Goal: Task Accomplishment & Management: Manage account settings

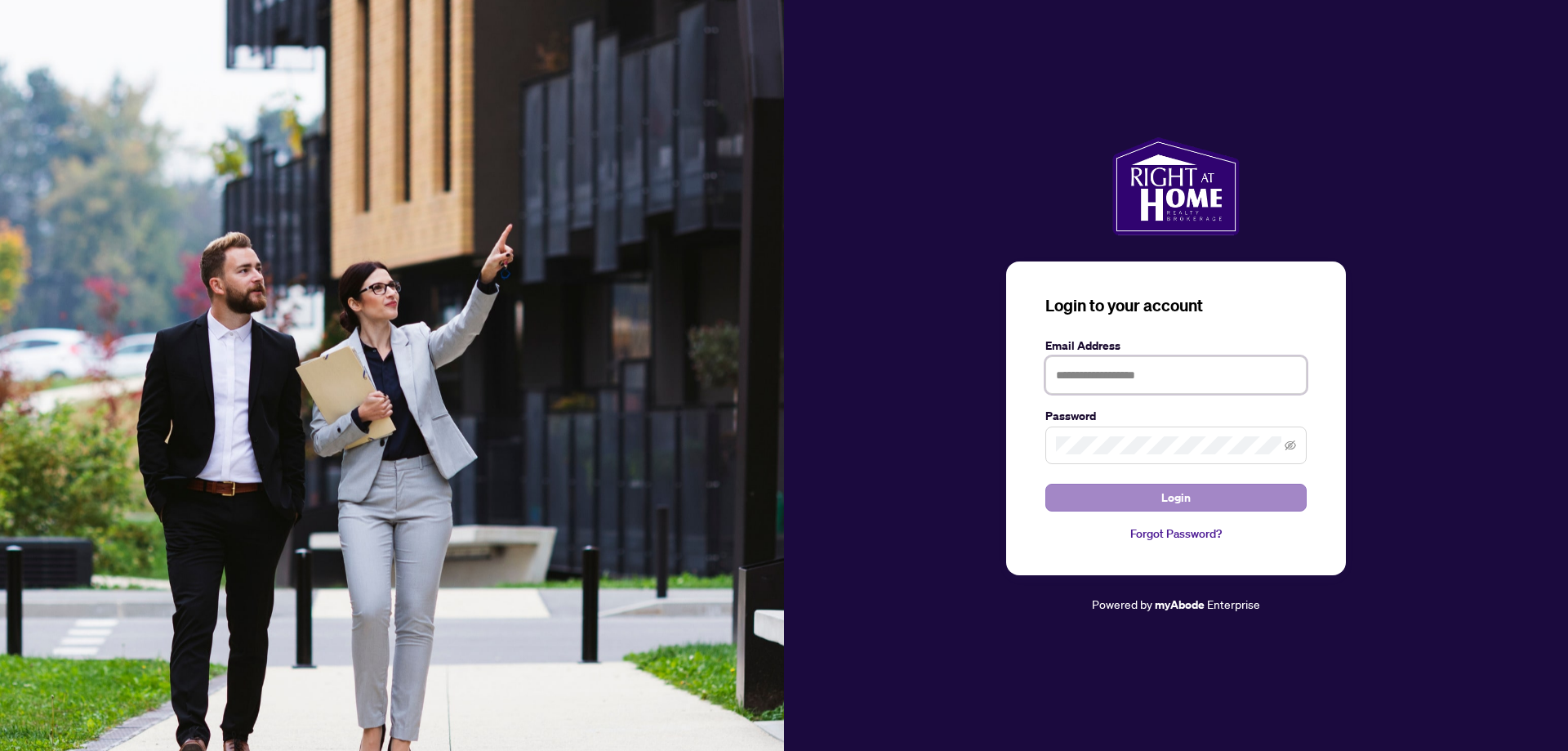
type input "**********"
click at [1194, 501] on button "Login" at bounding box center [1176, 498] width 262 height 28
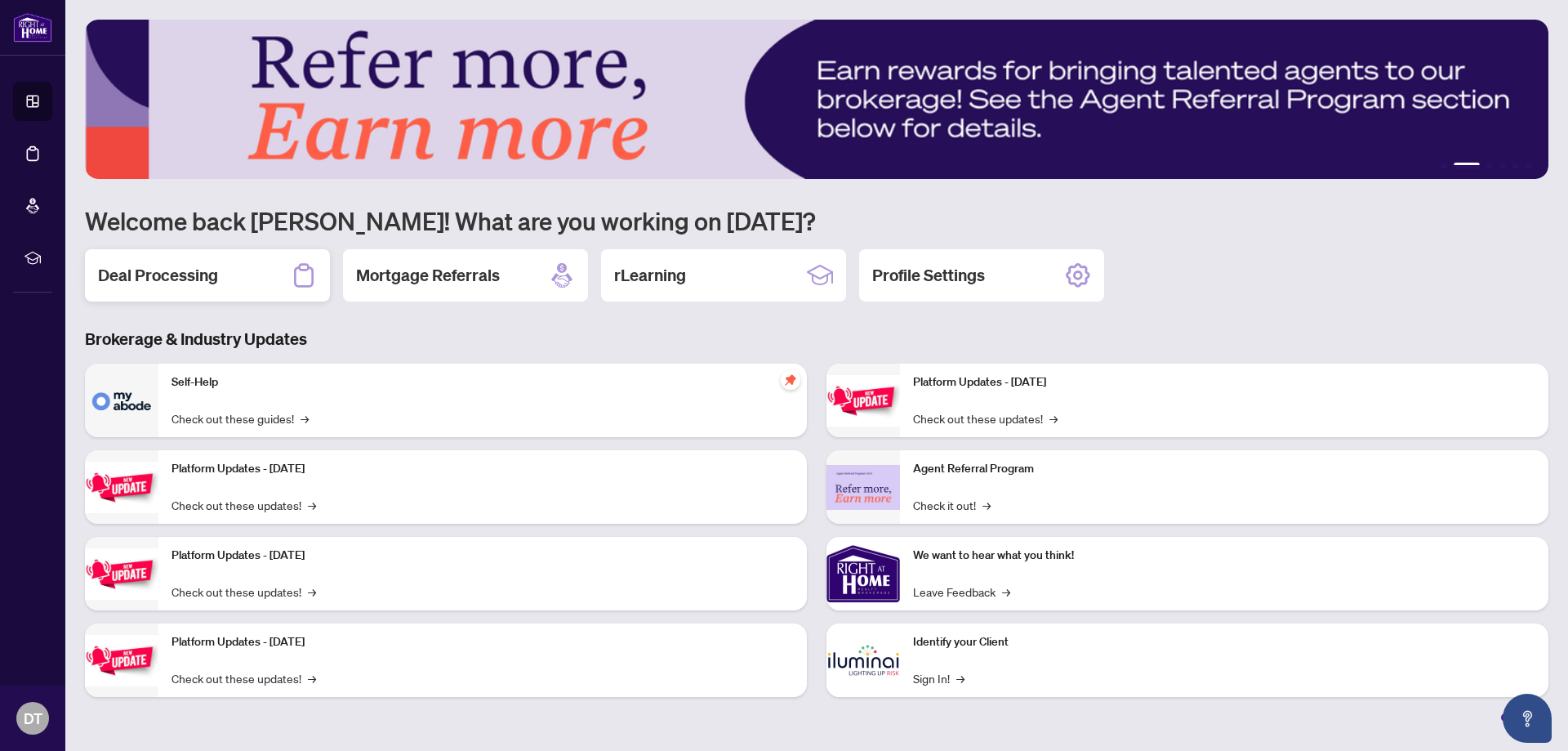
click at [200, 275] on h2 "Deal Processing" at bounding box center [157, 275] width 120 height 22
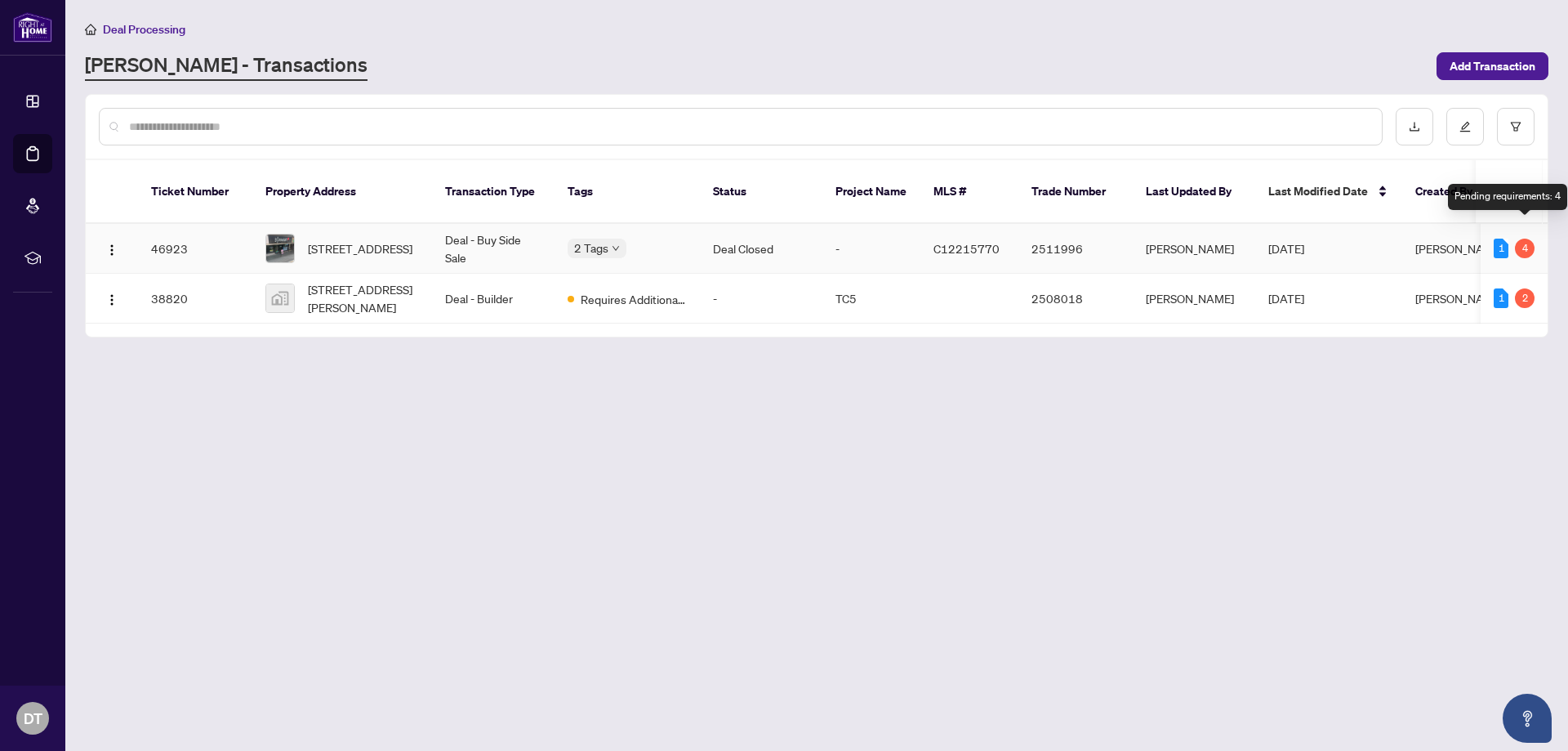
click at [1523, 239] on div "4" at bounding box center [1525, 248] width 20 height 20
click at [168, 228] on td "46923" at bounding box center [195, 249] width 114 height 50
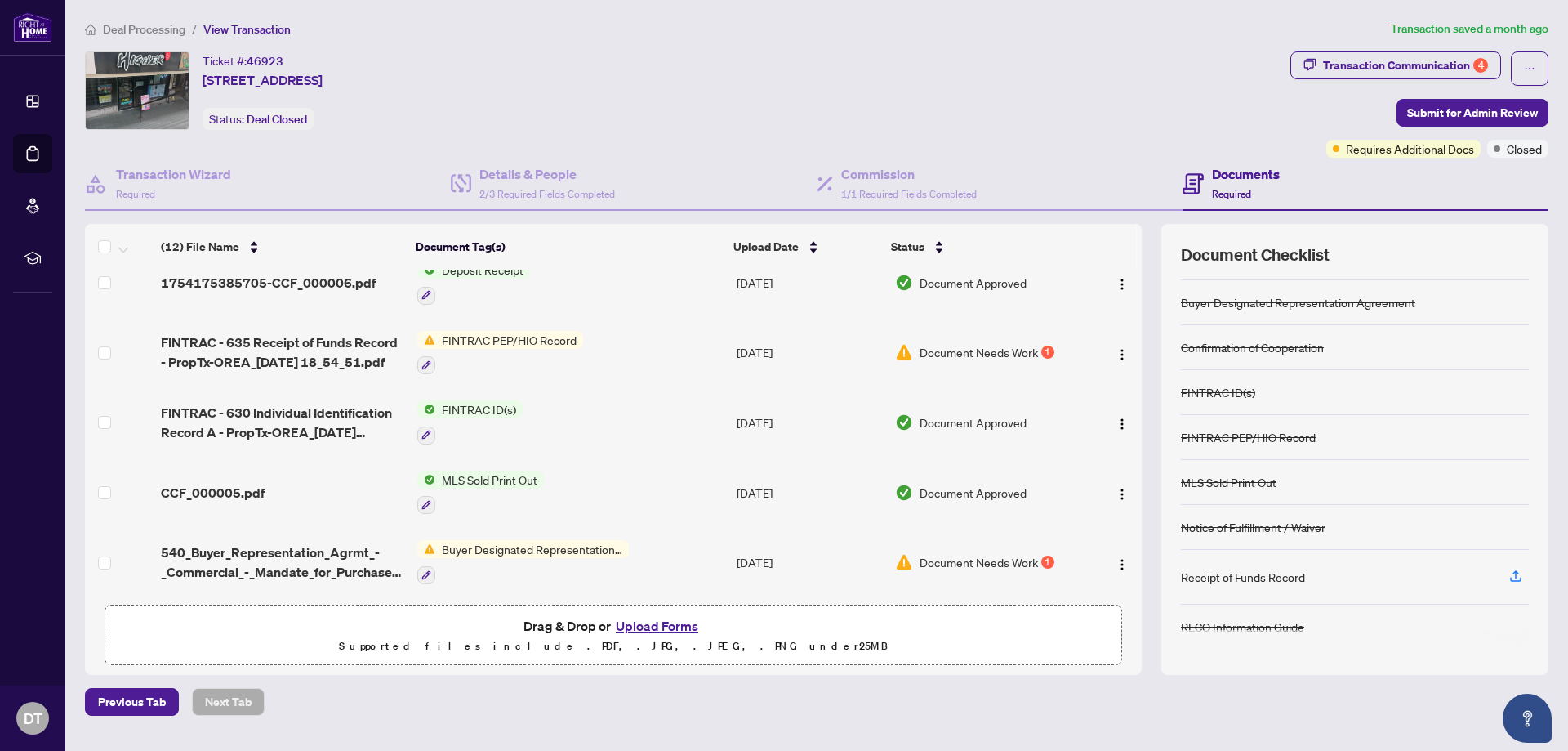
scroll to position [409, 0]
click at [982, 347] on span "Document Needs Work" at bounding box center [979, 350] width 118 height 18
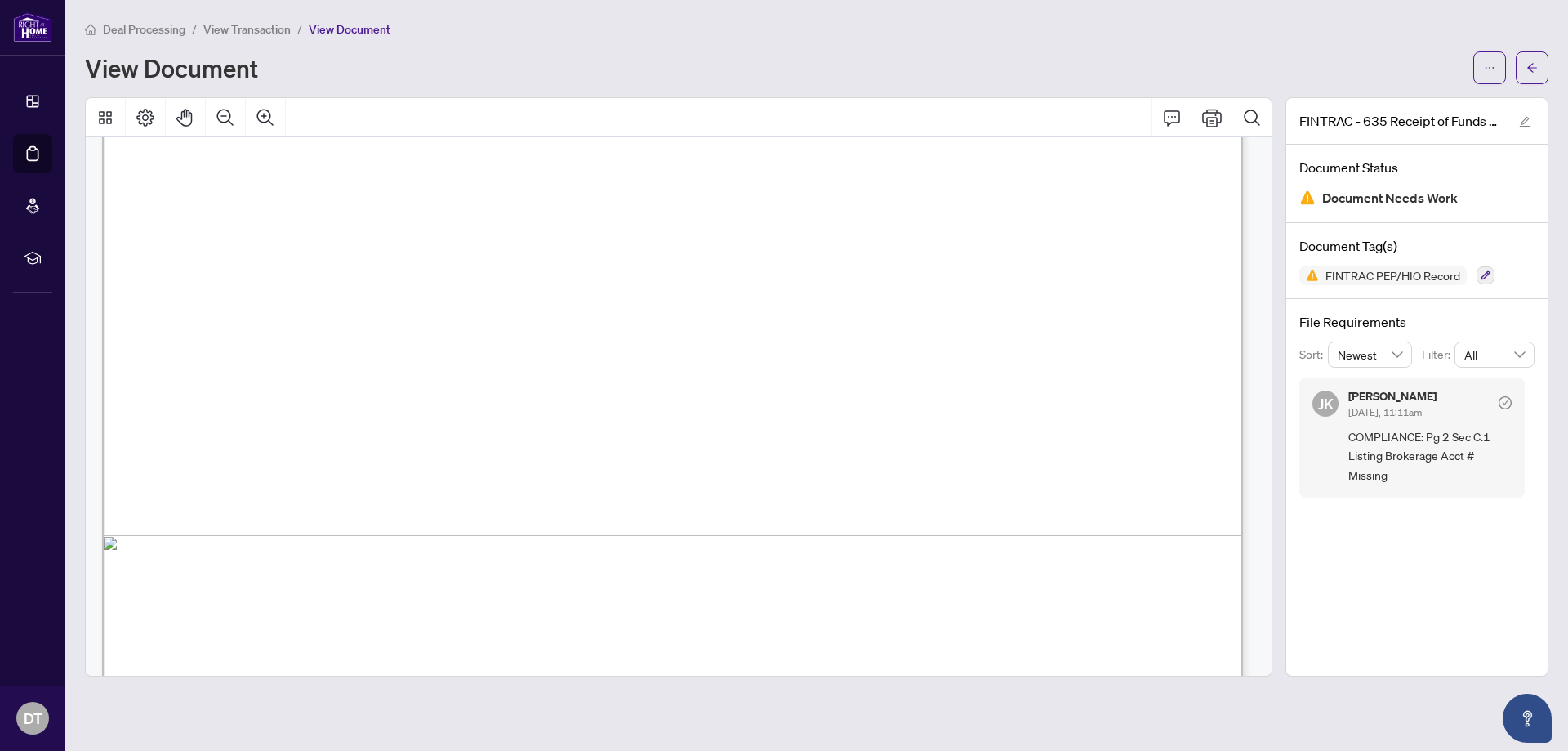
scroll to position [216, 0]
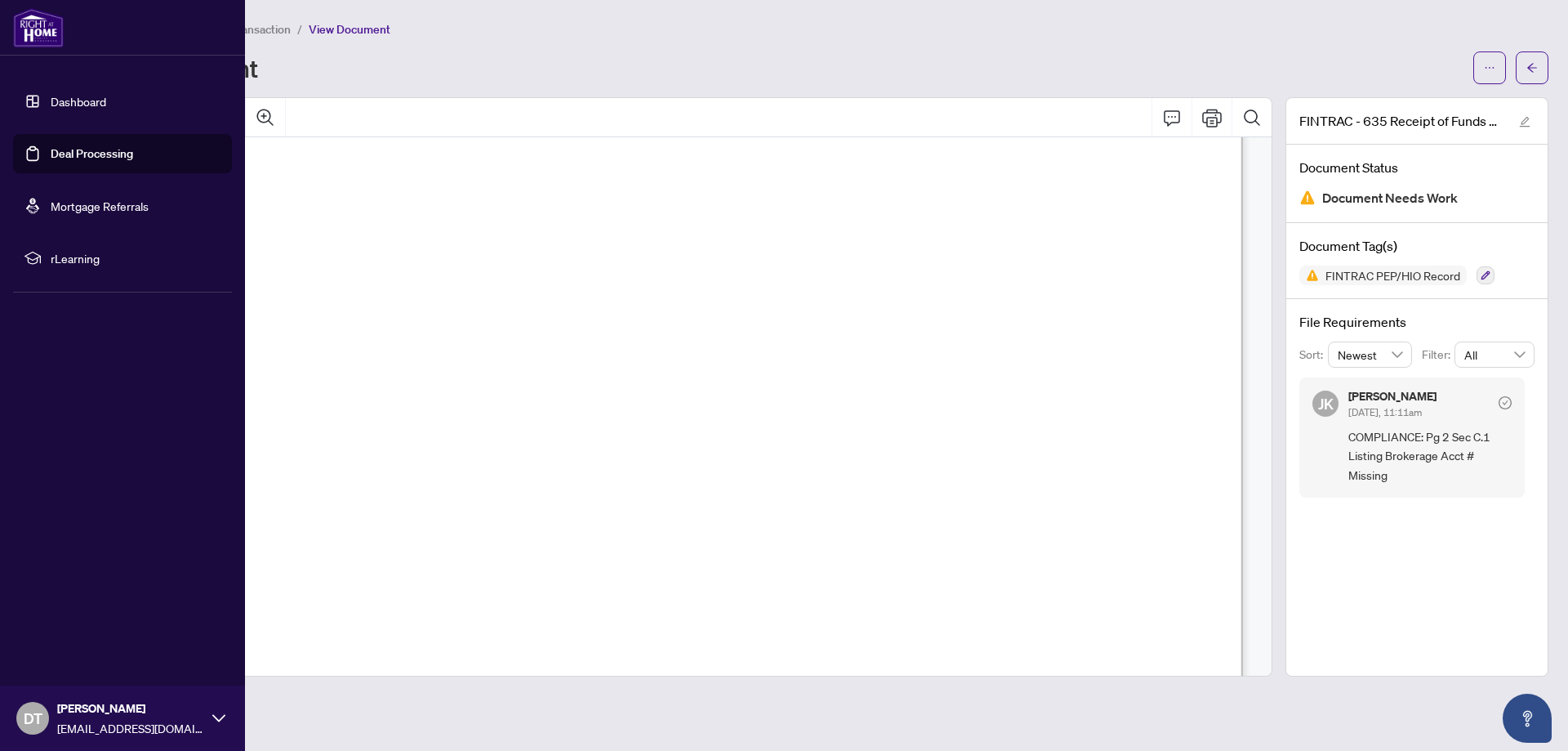
click at [58, 103] on link "Dashboard" at bounding box center [79, 101] width 55 height 15
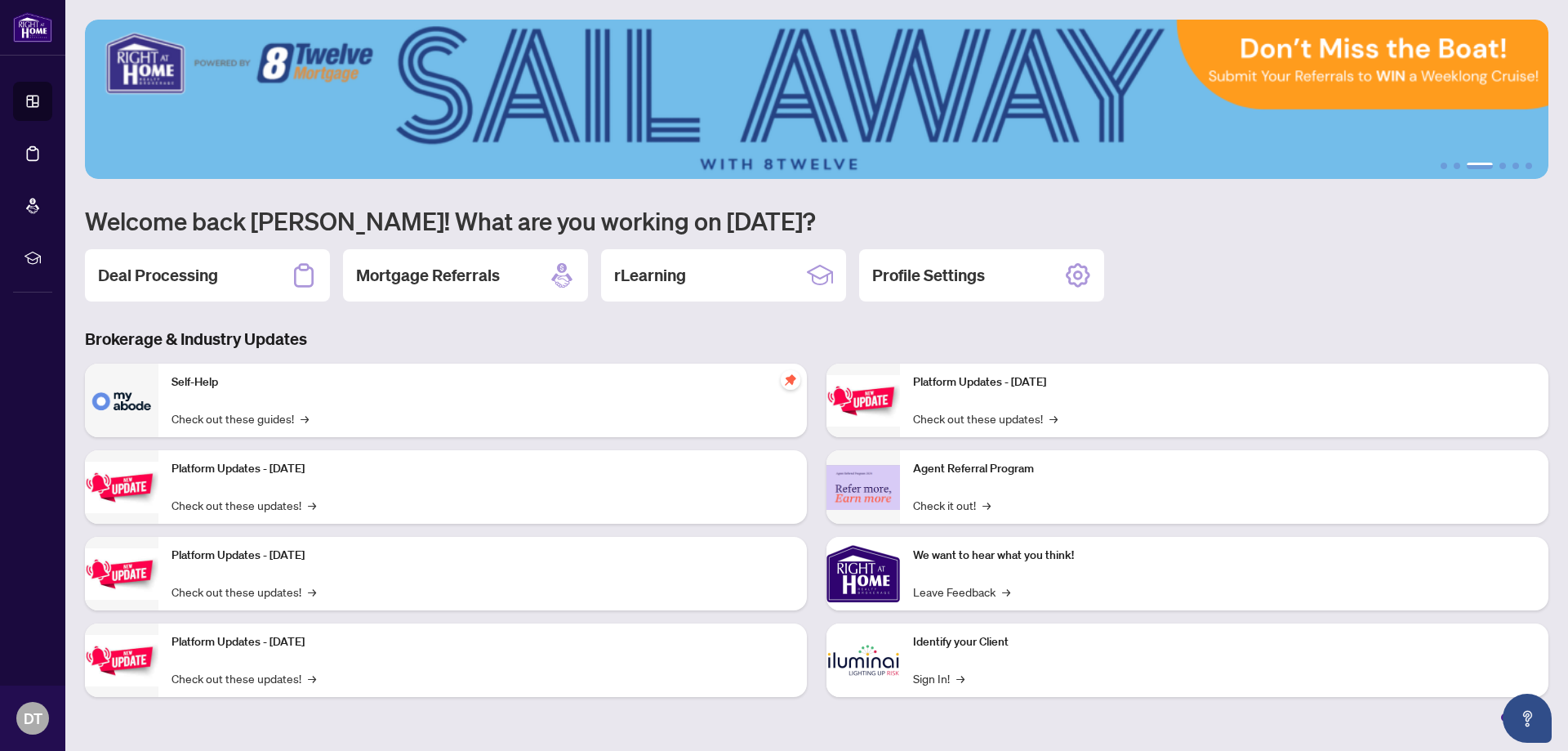
drag, startPoint x: 1444, startPoint y: 1, endPoint x: 1288, endPoint y: 267, distance: 308.4
click at [1288, 267] on div "Deal Processing Mortgage Referrals rLearning Profile Settings" at bounding box center [816, 275] width 1463 height 53
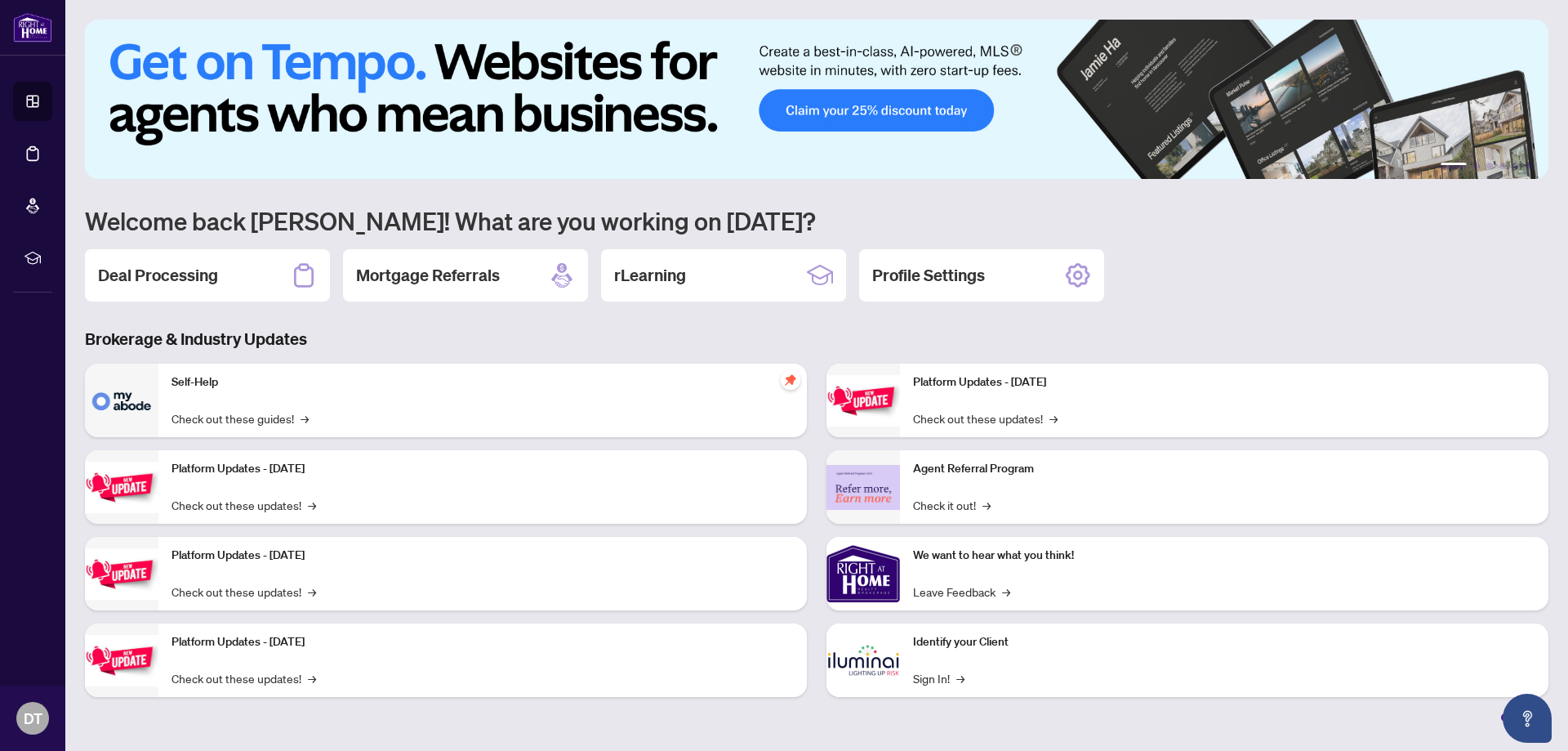
drag, startPoint x: 1443, startPoint y: 1, endPoint x: 1198, endPoint y: 245, distance: 345.8
click at [1198, 245] on div "1 2 3 4 5 6 Welcome back Daniel! What are you working on today? Deal Processing…" at bounding box center [816, 371] width 1463 height 702
